Goal: Transaction & Acquisition: Purchase product/service

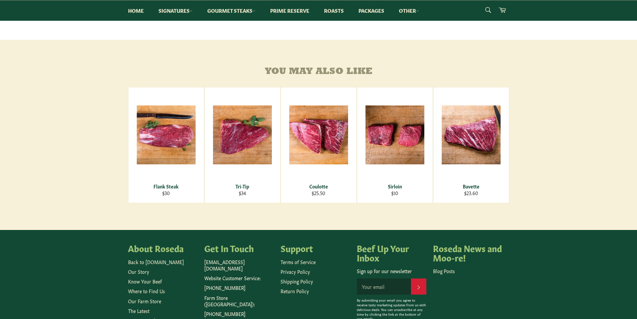
scroll to position [368, 0]
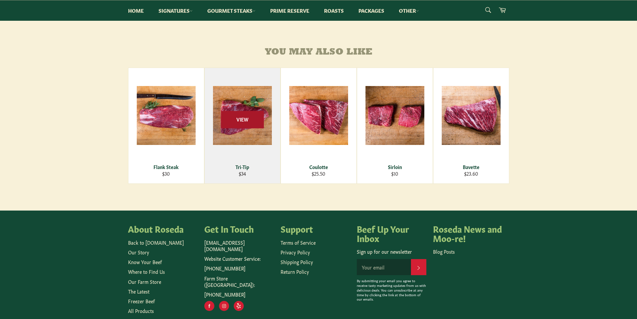
click at [232, 128] on span "View" at bounding box center [242, 119] width 43 height 17
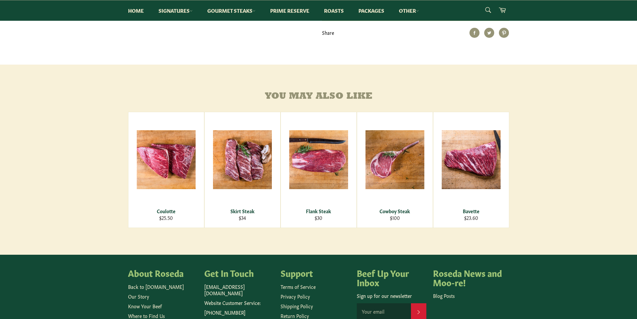
scroll to position [334, 0]
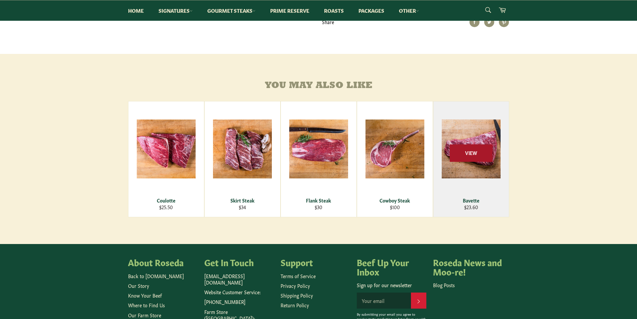
click at [480, 159] on span "View" at bounding box center [471, 152] width 43 height 17
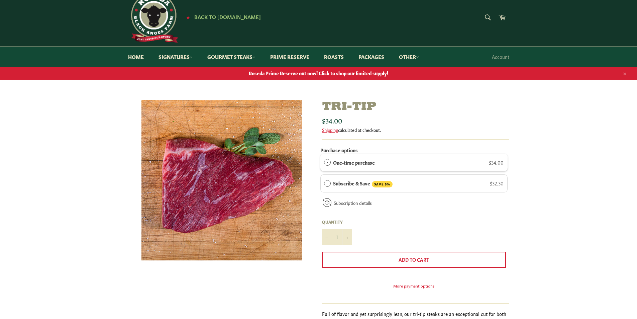
scroll to position [0, 0]
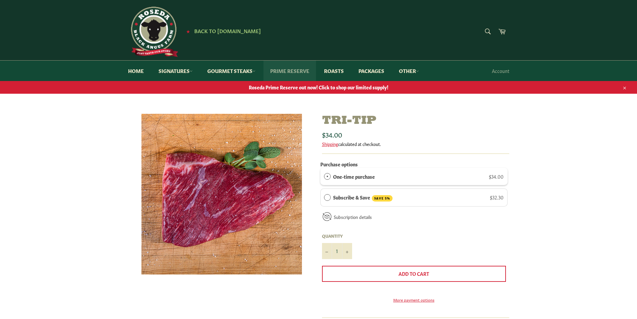
click at [301, 71] on link "Prime Reserve" at bounding box center [290, 71] width 53 height 20
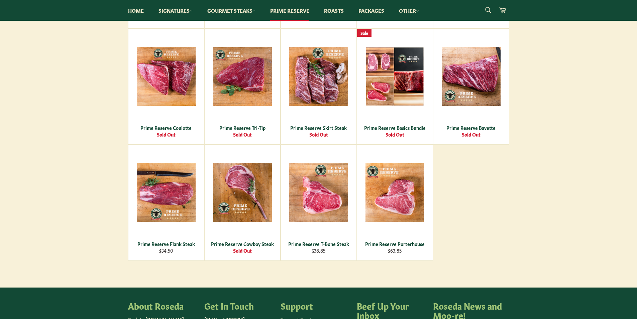
scroll to position [268, 0]
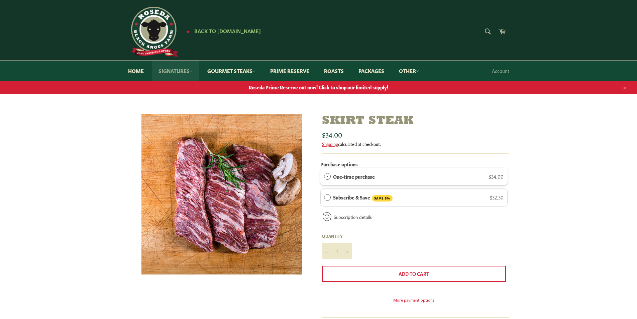
click at [182, 70] on link "Signatures" at bounding box center [175, 71] width 47 height 20
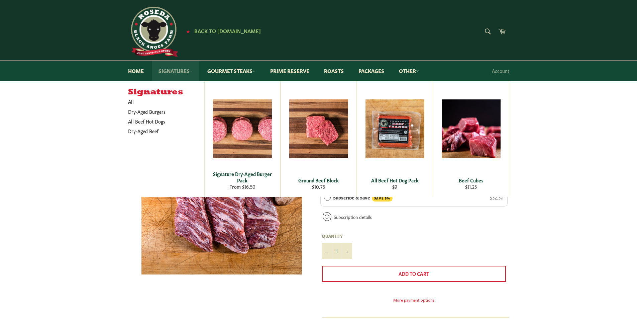
click at [182, 70] on link "Signatures" at bounding box center [175, 71] width 47 height 20
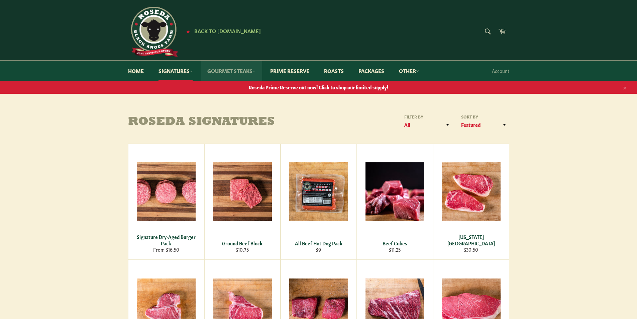
click at [240, 72] on link "Gourmet Steaks" at bounding box center [232, 71] width 62 height 20
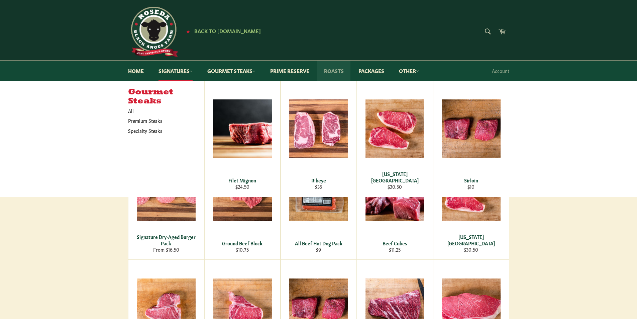
click at [339, 71] on link "Roasts" at bounding box center [333, 71] width 33 height 20
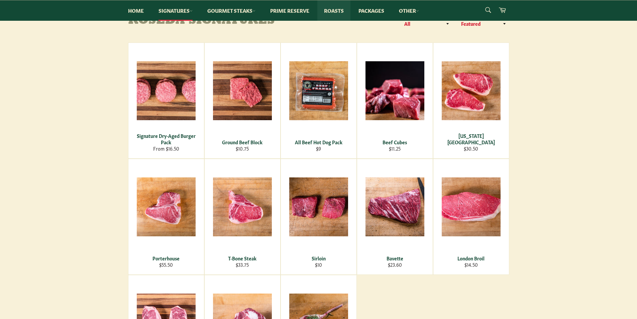
scroll to position [126, 0]
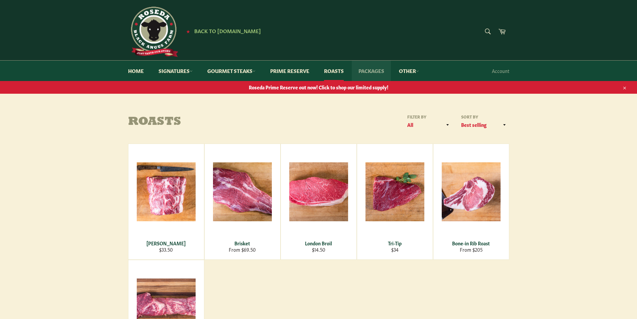
click at [368, 69] on link "Packages" at bounding box center [371, 71] width 39 height 20
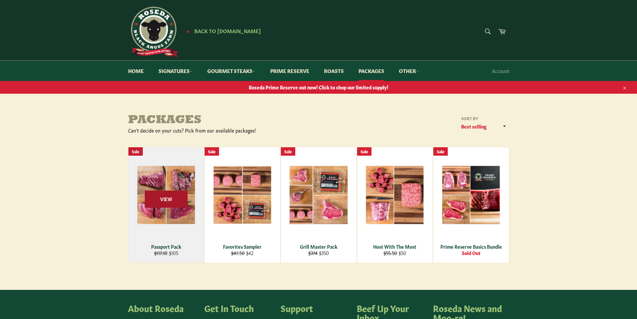
click at [176, 195] on span "View" at bounding box center [166, 198] width 43 height 17
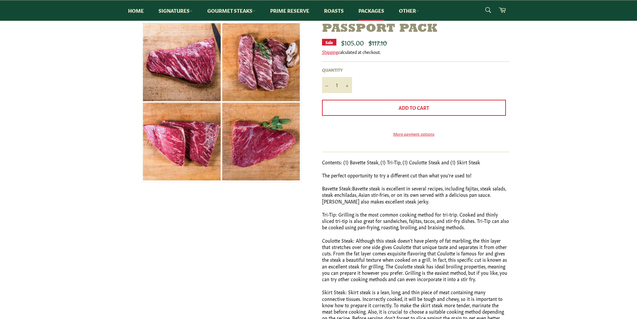
scroll to position [100, 0]
